Goal: Task Accomplishment & Management: Use online tool/utility

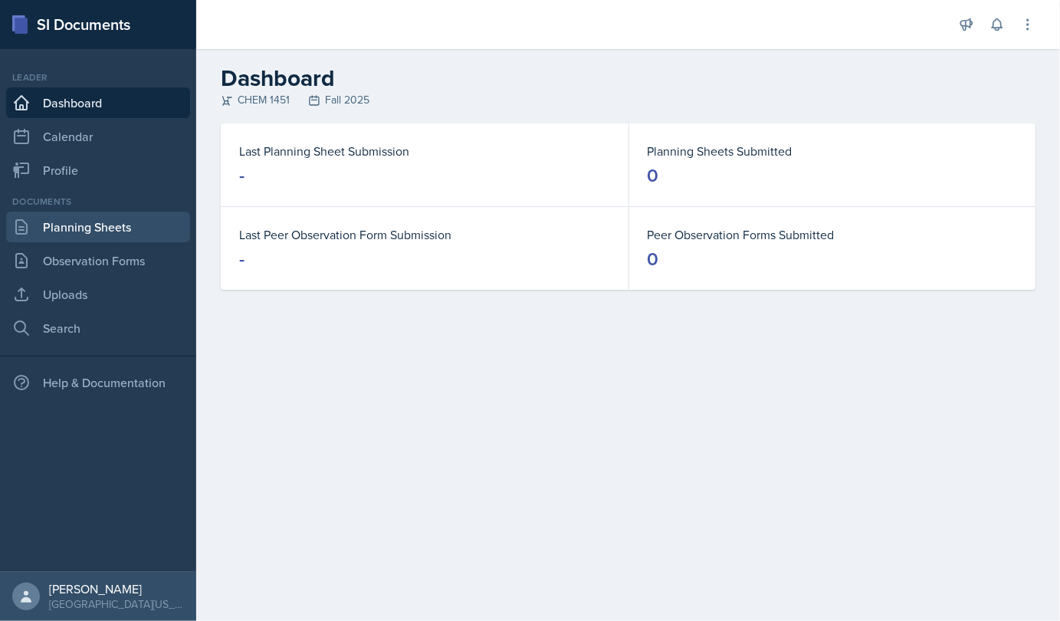
click at [110, 225] on link "Planning Sheets" at bounding box center [98, 226] width 184 height 31
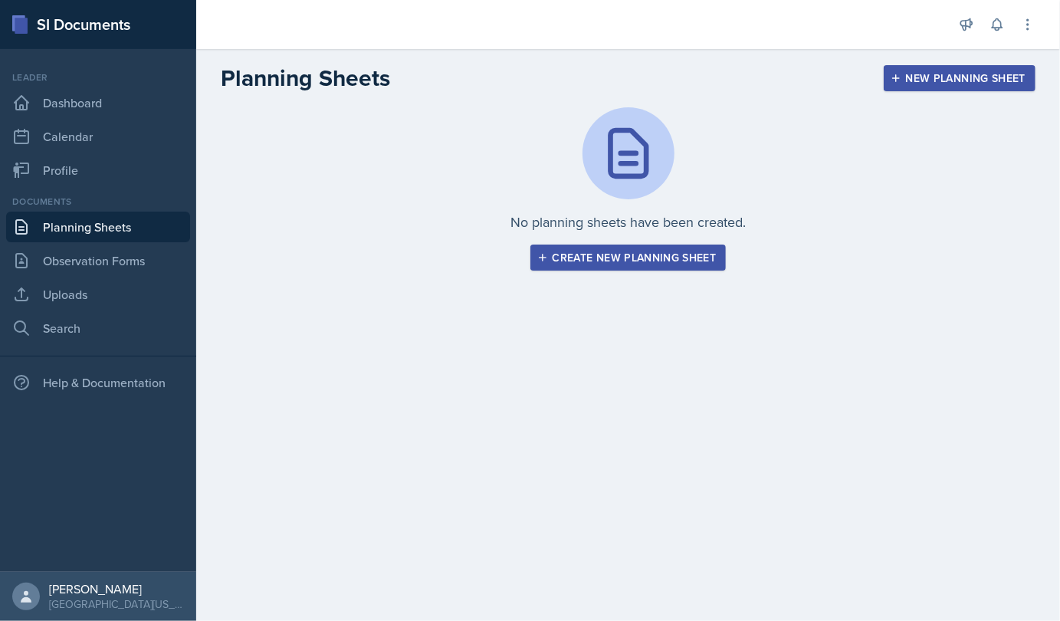
click at [621, 80] on div "New Planning Sheet" at bounding box center [959, 78] width 132 height 12
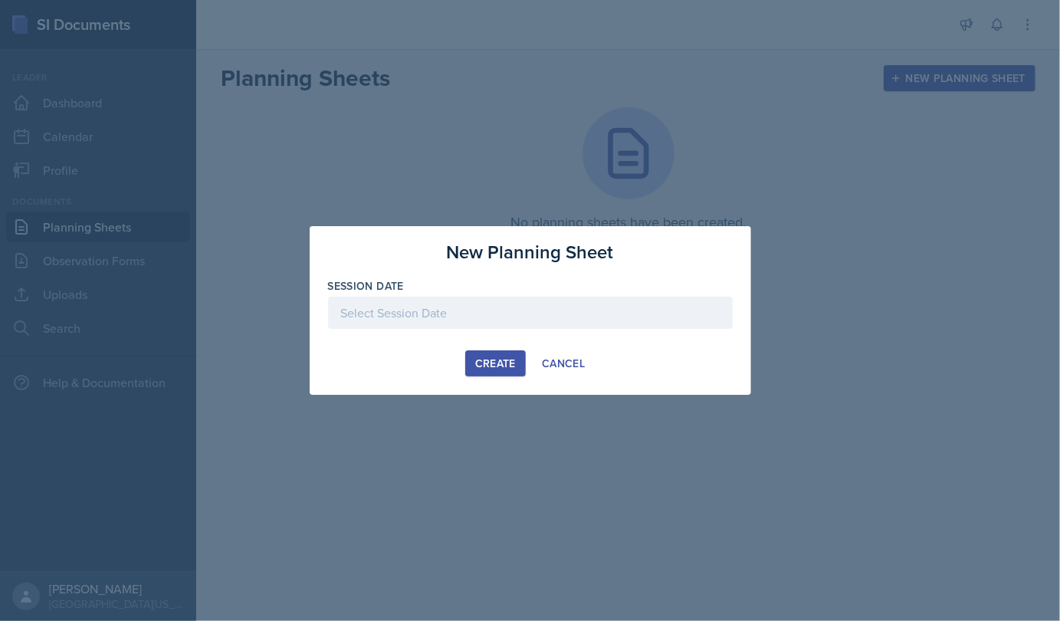
click at [445, 315] on div at bounding box center [530, 313] width 405 height 32
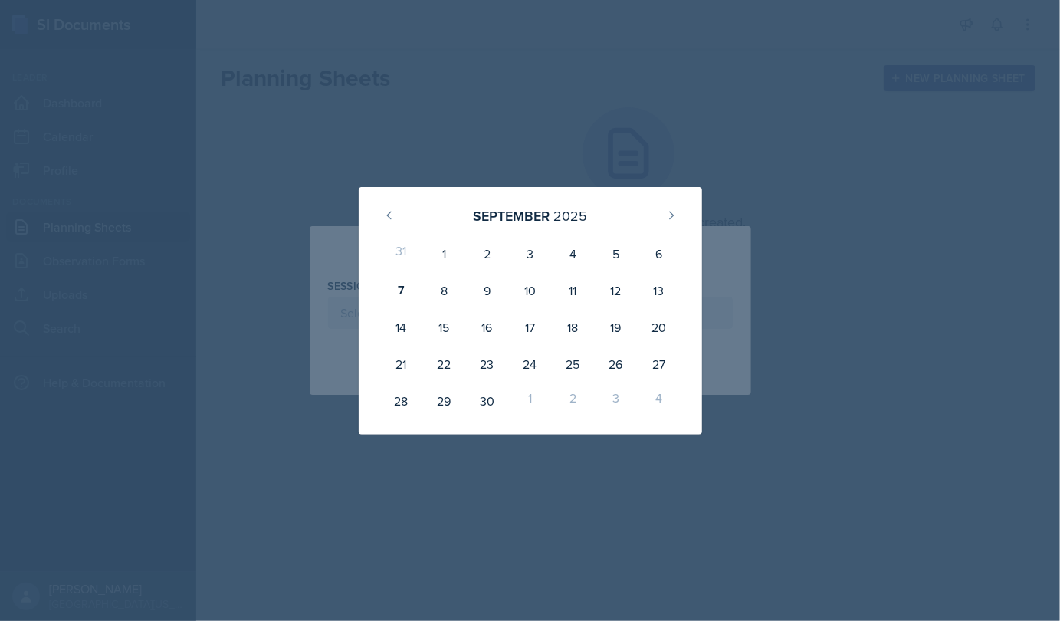
click at [448, 287] on div "8" at bounding box center [443, 290] width 43 height 37
type input "[DATE]"
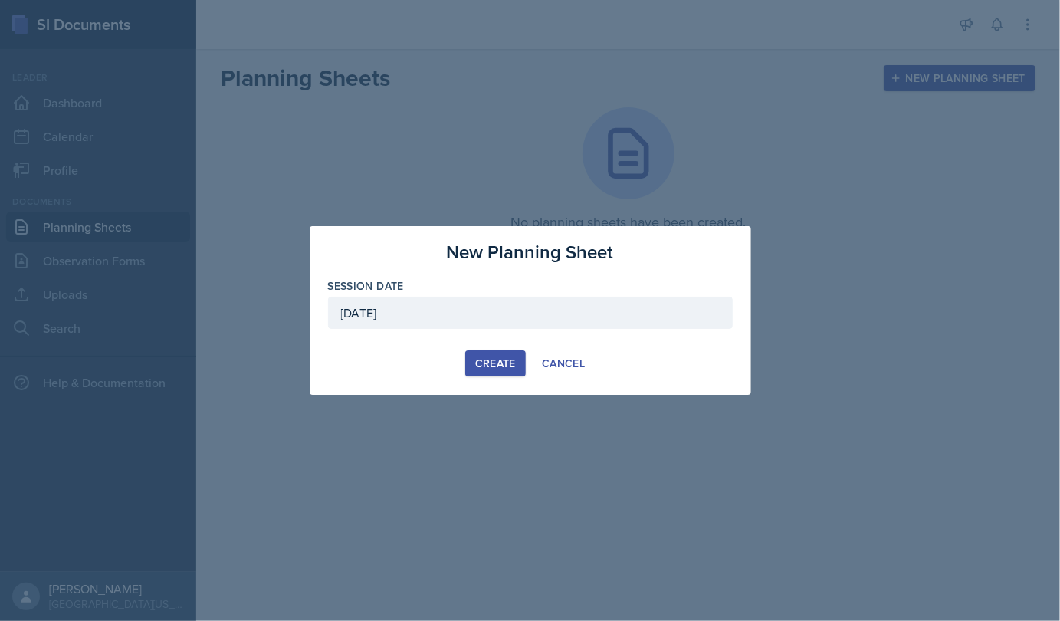
click at [503, 369] on div "Create" at bounding box center [495, 363] width 41 height 12
